Goal: Task Accomplishment & Management: Complete application form

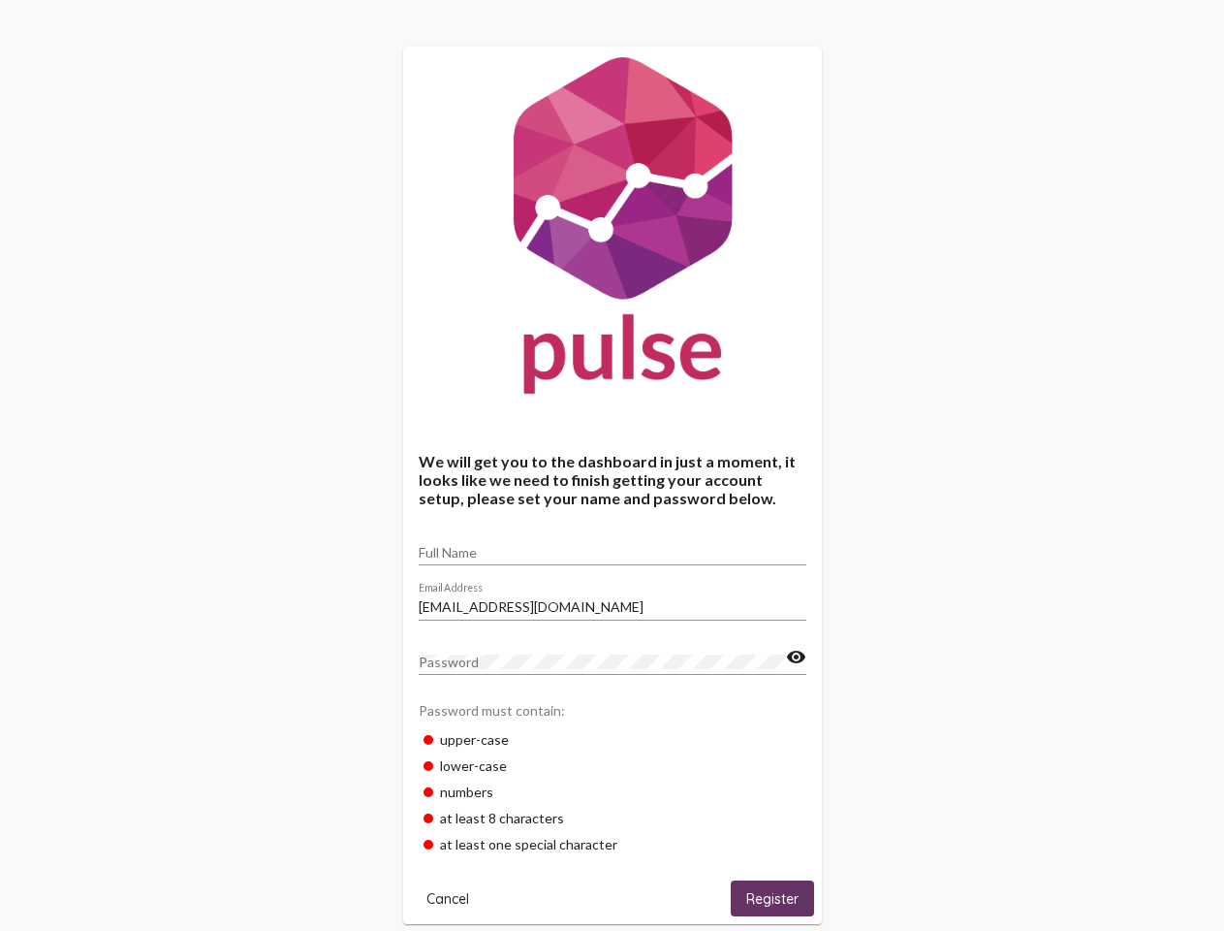
click at [613, 546] on input "Full Name" at bounding box center [613, 553] width 388 height 16
click at [613, 601] on input "[EMAIL_ADDRESS][DOMAIN_NAME]" at bounding box center [613, 607] width 388 height 16
click at [796, 657] on mat-icon "visibility" at bounding box center [796, 657] width 20 height 23
click at [448, 898] on span "Cancel" at bounding box center [448, 898] width 43 height 17
click at [773, 898] on html "We will get you to the dashboard in just a moment, it looks like we need to fin…" at bounding box center [612, 742] width 1224 height 1485
